Goal: Task Accomplishment & Management: Use online tool/utility

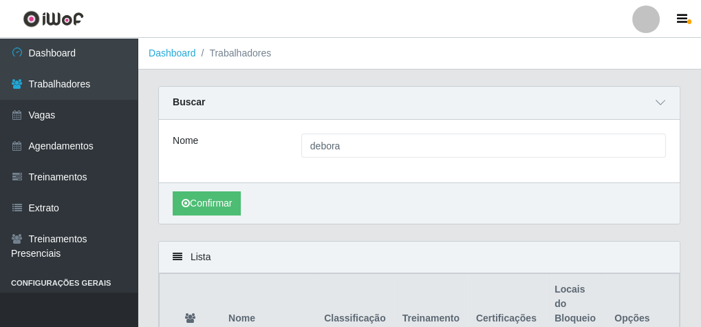
click at [219, 98] on div "Buscar" at bounding box center [419, 103] width 521 height 33
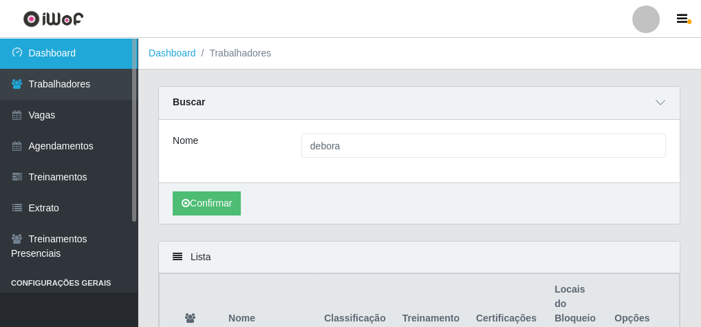
click at [104, 51] on link "Dashboard" at bounding box center [69, 53] width 138 height 31
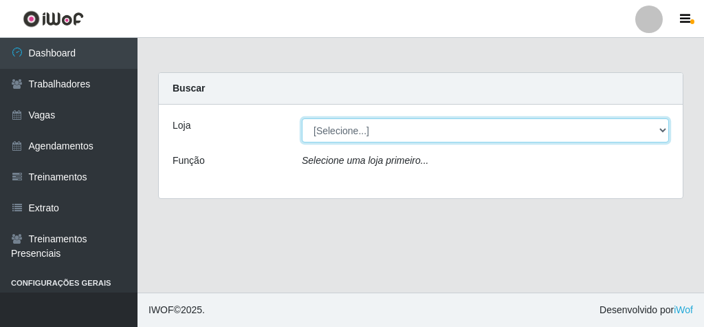
click at [321, 133] on select "[Selecione...] Rede Econômico - Malvinas Rede Econômico - Prata" at bounding box center [485, 130] width 367 height 24
select select "194"
click at [302, 118] on select "[Selecione...] Rede Econômico - Malvinas Rede Econômico - Prata" at bounding box center [485, 130] width 367 height 24
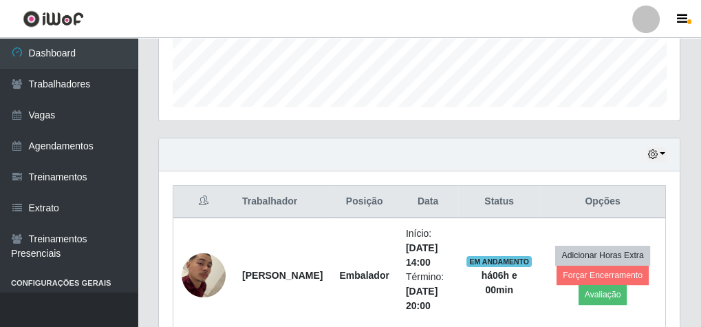
scroll to position [550, 0]
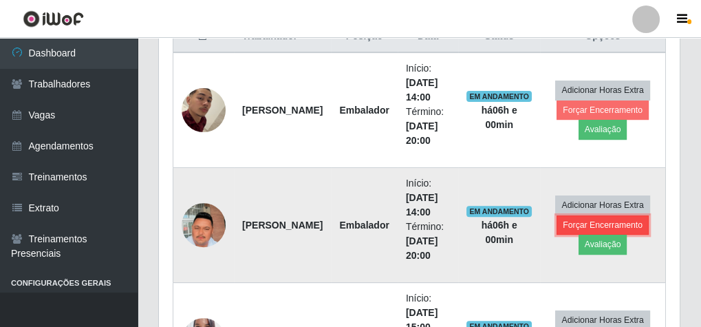
click at [577, 229] on button "Forçar Encerramento" at bounding box center [603, 224] width 92 height 19
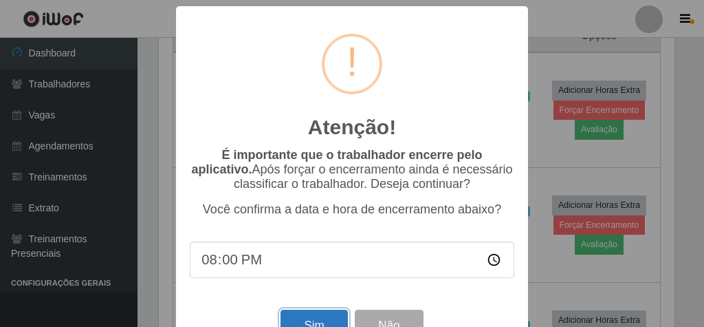
click at [332, 319] on button "Sim" at bounding box center [314, 326] width 67 height 32
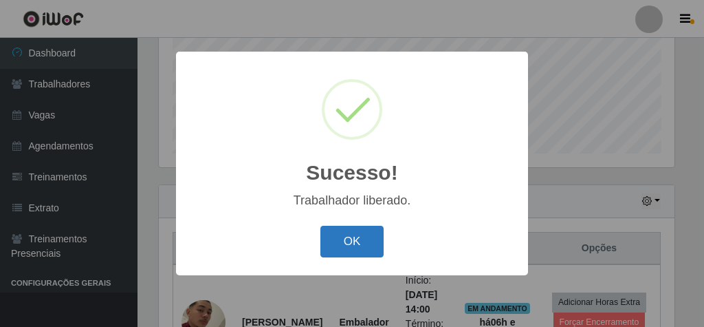
click at [355, 248] on button "OK" at bounding box center [353, 242] width 64 height 32
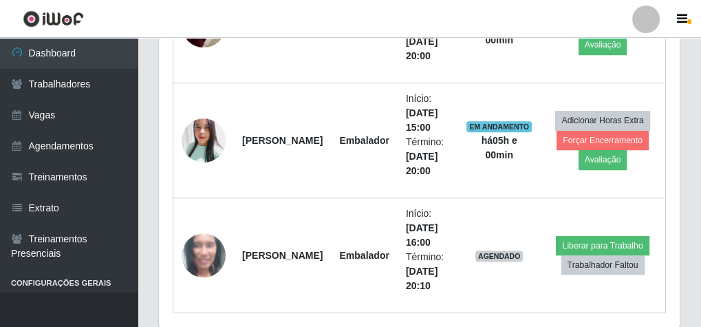
scroll to position [669, 0]
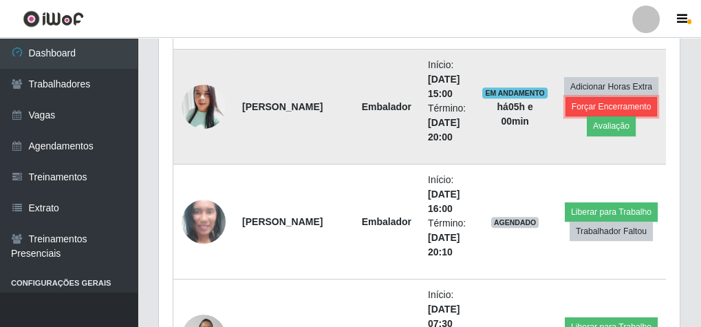
click at [568, 105] on button "Forçar Encerramento" at bounding box center [611, 106] width 92 height 19
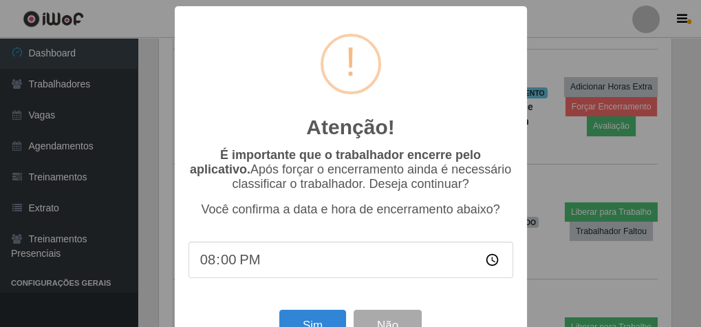
scroll to position [285, 516]
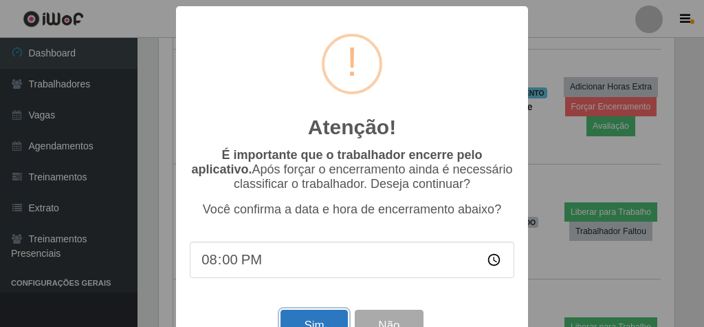
click at [332, 323] on button "Sim" at bounding box center [314, 326] width 67 height 32
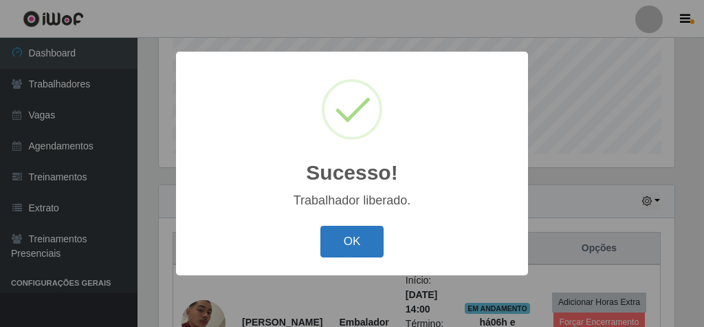
click at [352, 236] on button "OK" at bounding box center [353, 242] width 64 height 32
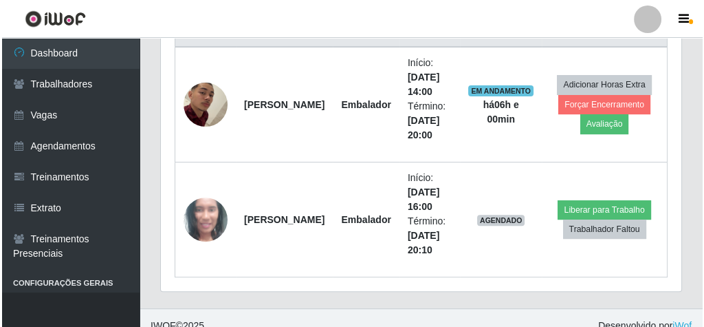
scroll to position [568, 0]
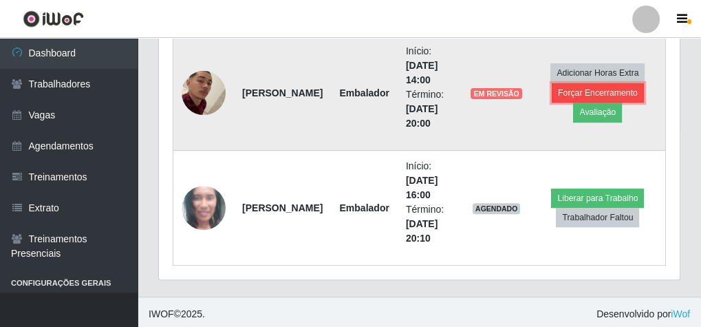
click at [570, 92] on button "Forçar Encerramento" at bounding box center [598, 92] width 92 height 19
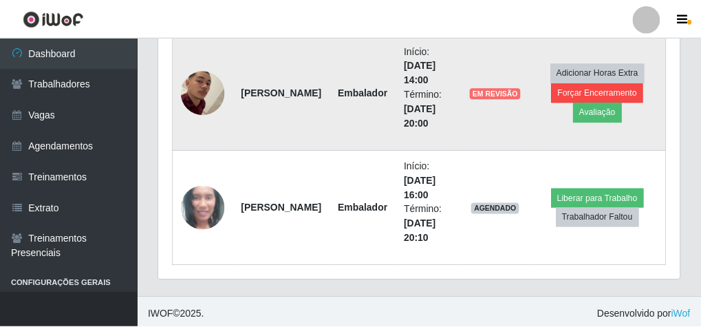
scroll to position [285, 516]
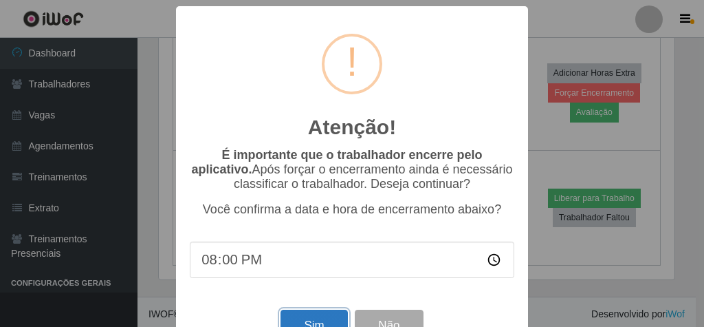
click at [336, 321] on button "Sim" at bounding box center [314, 326] width 67 height 32
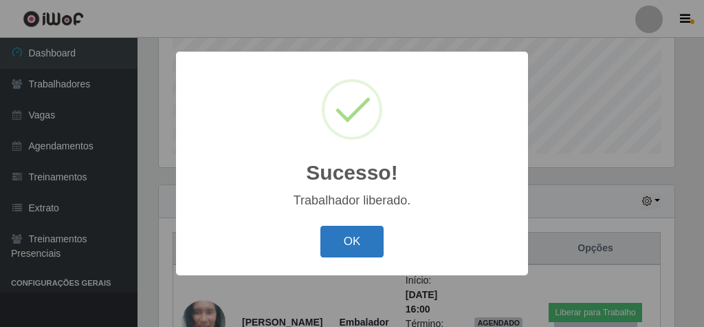
click at [365, 238] on button "OK" at bounding box center [353, 242] width 64 height 32
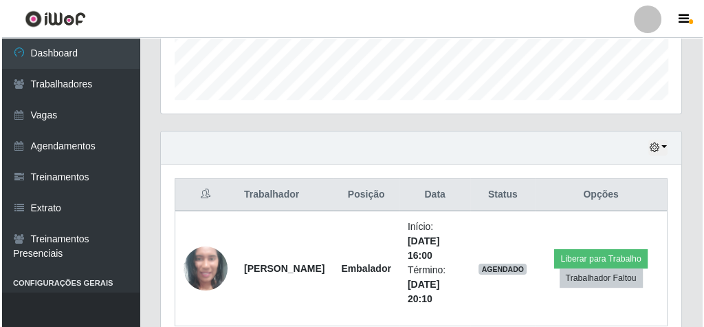
scroll to position [453, 0]
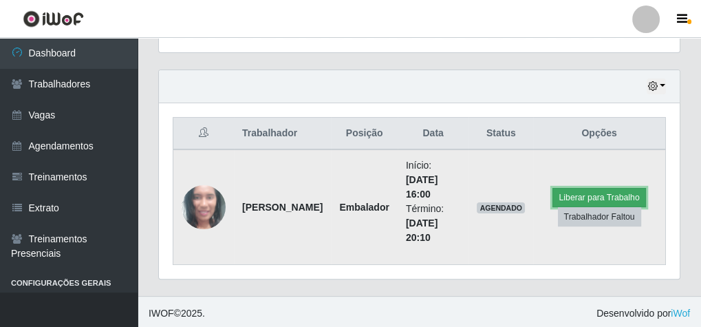
click at [632, 191] on button "Liberar para Trabalho" at bounding box center [598, 197] width 93 height 19
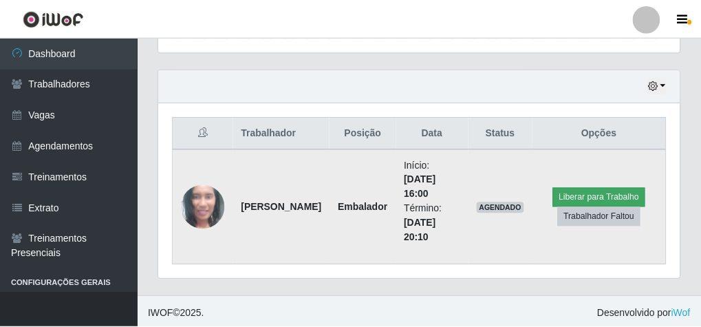
scroll to position [285, 516]
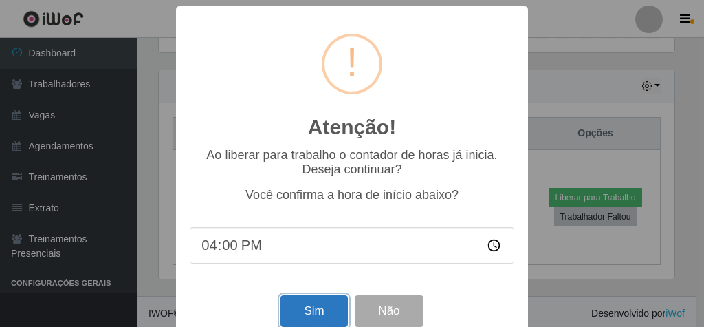
click at [288, 307] on button "Sim" at bounding box center [314, 311] width 67 height 32
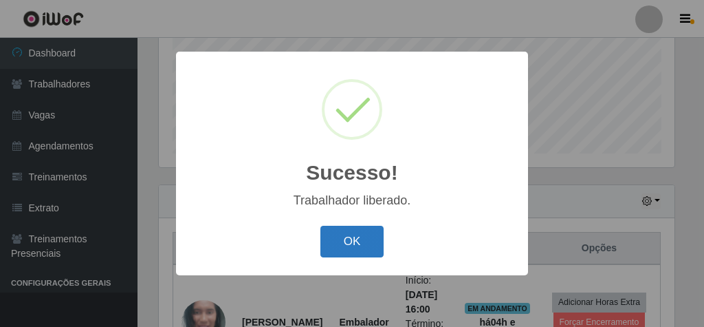
click at [325, 244] on button "OK" at bounding box center [353, 242] width 64 height 32
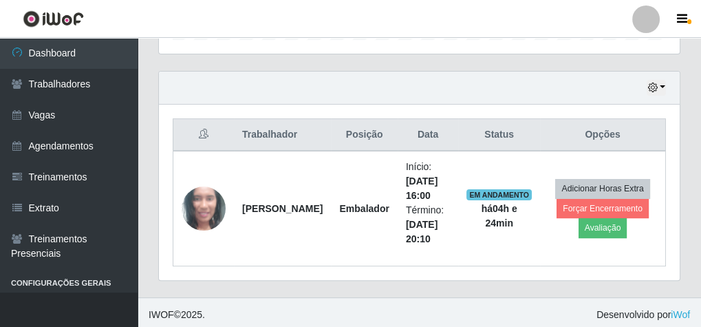
scroll to position [453, 0]
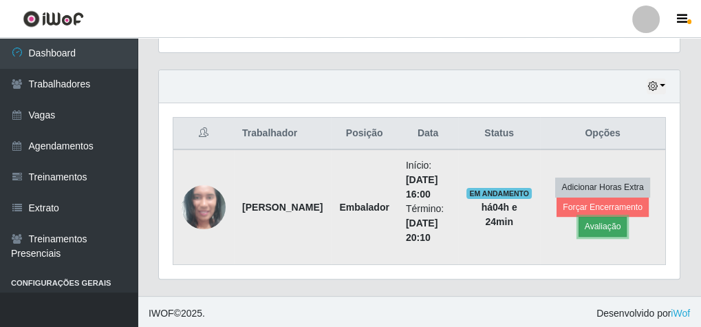
click at [594, 225] on button "Avaliação" at bounding box center [603, 226] width 49 height 19
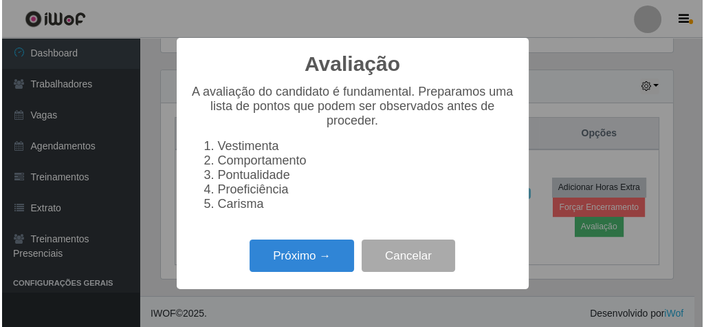
scroll to position [285, 516]
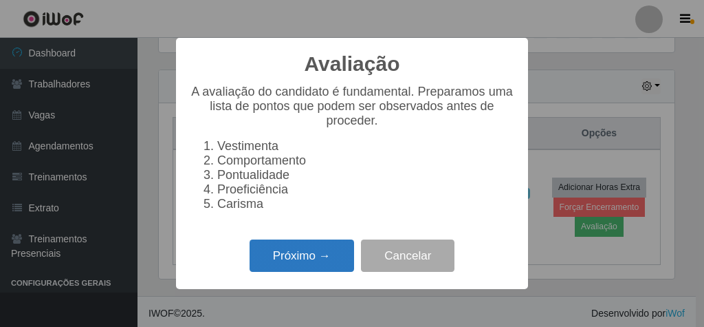
click at [326, 255] on button "Próximo →" at bounding box center [302, 255] width 105 height 32
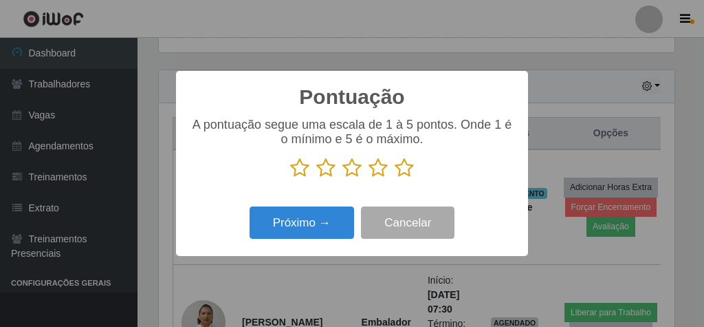
click at [403, 168] on icon at bounding box center [404, 168] width 19 height 21
click at [395, 178] on input "radio" at bounding box center [395, 178] width 0 height 0
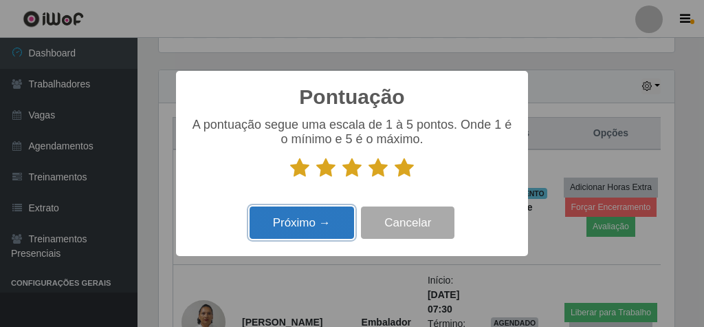
click at [315, 217] on button "Próximo →" at bounding box center [302, 222] width 105 height 32
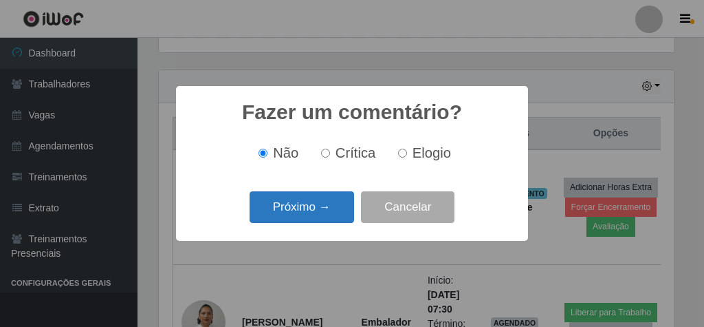
click at [320, 212] on button "Próximo →" at bounding box center [302, 207] width 105 height 32
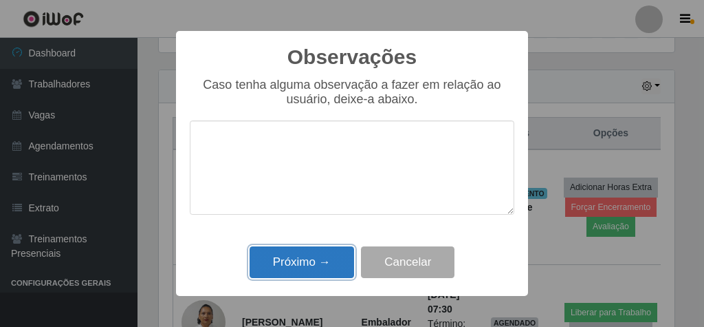
click at [324, 258] on button "Próximo →" at bounding box center [302, 262] width 105 height 32
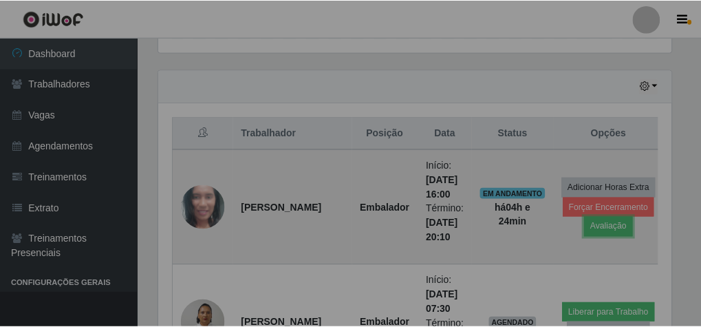
scroll to position [285, 521]
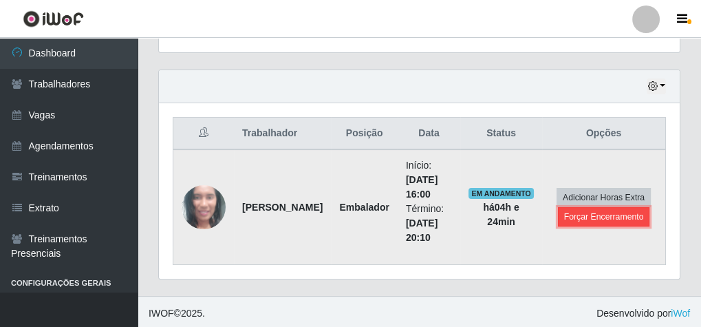
click at [576, 213] on button "Forçar Encerramento" at bounding box center [604, 216] width 92 height 19
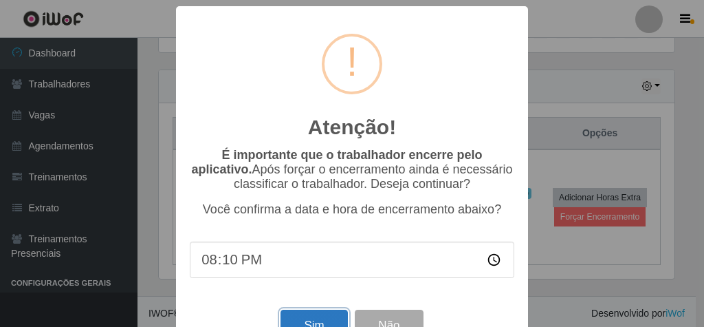
click at [319, 320] on button "Sim" at bounding box center [314, 326] width 67 height 32
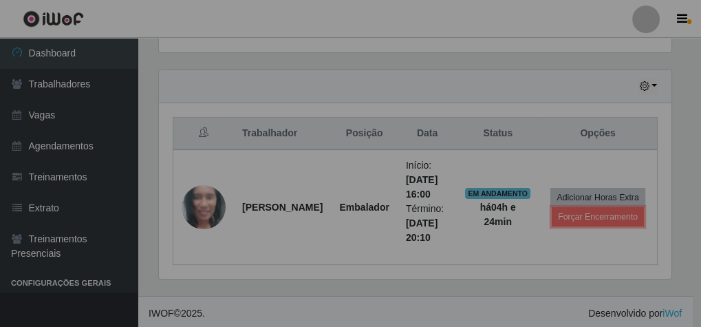
scroll to position [0, 0]
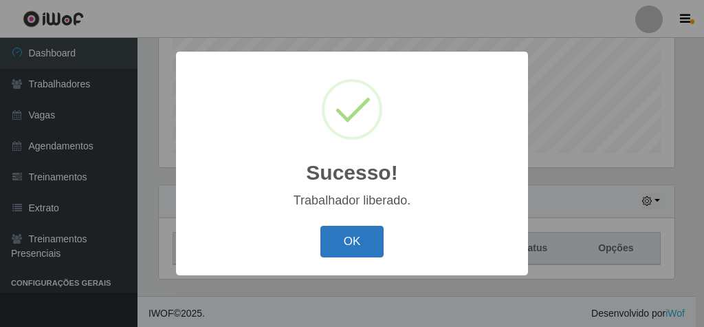
click at [363, 237] on button "OK" at bounding box center [353, 242] width 64 height 32
